Goal: Find specific page/section: Find specific page/section

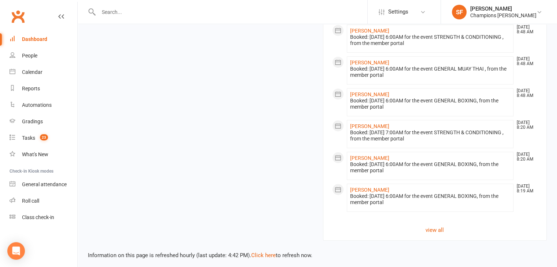
scroll to position [555, 0]
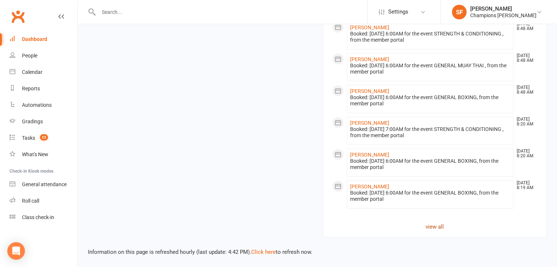
click at [438, 225] on link "view all" at bounding box center [435, 226] width 206 height 9
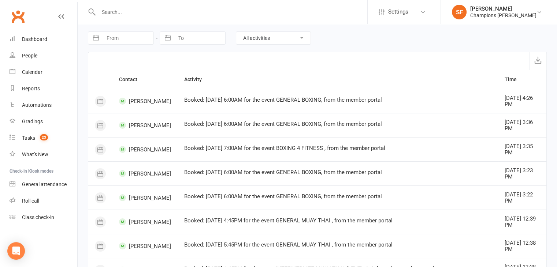
click at [297, 40] on select "All activities Bookings / Attendances Communications Notes Failed SMSes Grading…" at bounding box center [273, 38] width 74 height 12
select select "BookingLogEntry"
click at [236, 32] on select "All activities Bookings / Attendances Communications Notes Failed SMSes Grading…" at bounding box center [273, 38] width 74 height 12
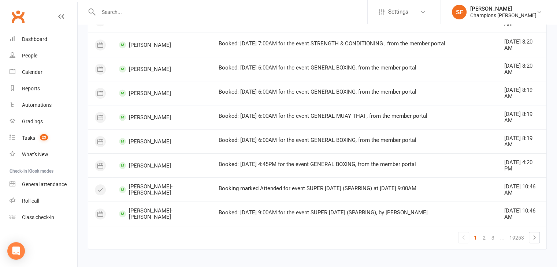
scroll to position [471, 0]
click at [484, 232] on link "2" at bounding box center [483, 237] width 9 height 10
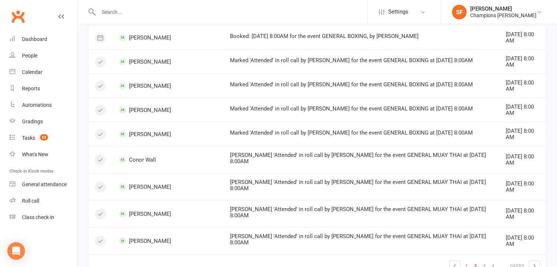
click at [373, 254] on td "1 2 3 4 … 19253" at bounding box center [317, 265] width 458 height 23
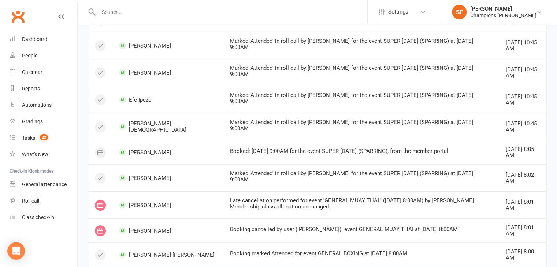
scroll to position [178, 0]
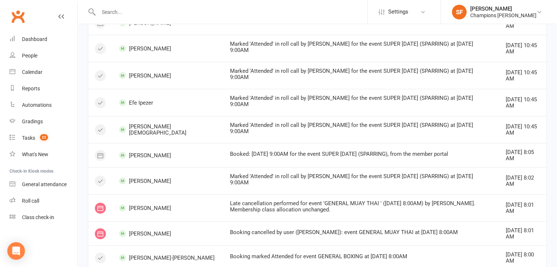
drag, startPoint x: 376, startPoint y: 228, endPoint x: 372, endPoint y: 218, distance: 10.0
drag, startPoint x: 372, startPoint y: 218, endPoint x: 549, endPoint y: 196, distance: 177.8
click at [549, 196] on div "Navigate forward to interact with the calendar and select a date. Press the que…" at bounding box center [317, 213] width 479 height 735
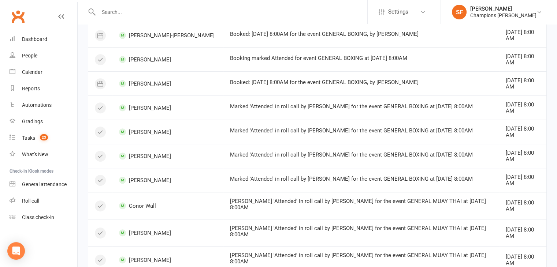
scroll to position [471, 0]
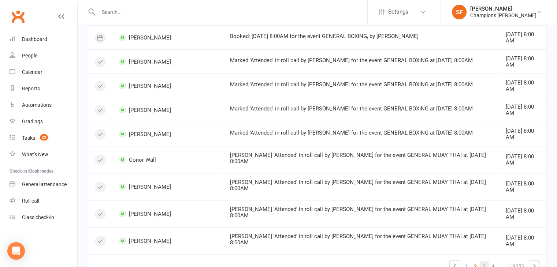
click at [480, 261] on link "3" at bounding box center [483, 266] width 9 height 10
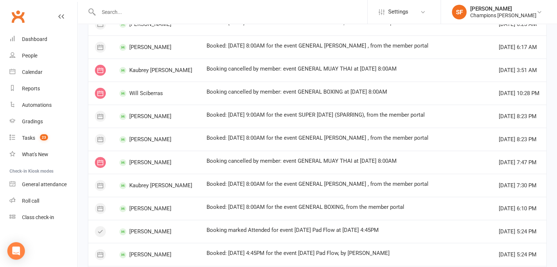
scroll to position [184, 0]
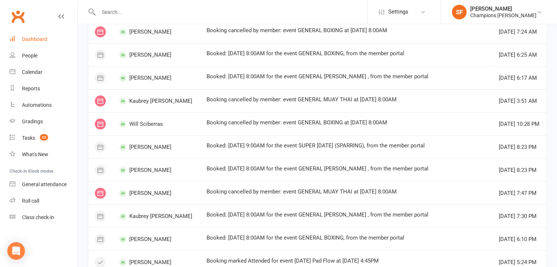
click at [55, 44] on link "Dashboard" at bounding box center [44, 39] width 68 height 16
